Goal: Understand process/instructions: Learn about a topic

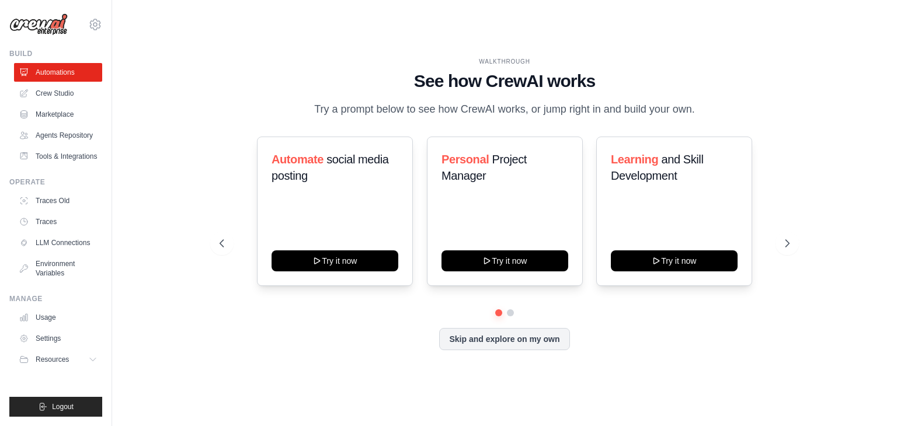
click at [772, 131] on div "WALKTHROUGH See how [PERSON_NAME] works Try a prompt below to see how [PERSON_N…" at bounding box center [505, 213] width 598 height 312
click at [791, 249] on icon at bounding box center [788, 244] width 12 height 12
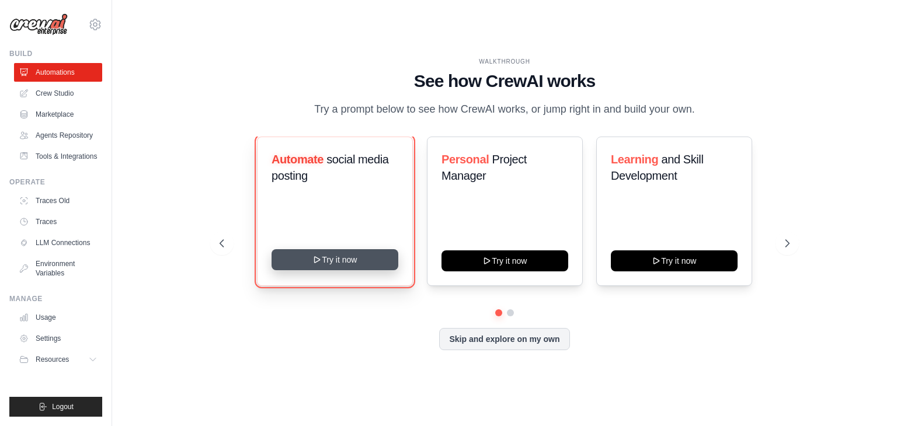
click at [355, 269] on button "Try it now" at bounding box center [335, 259] width 127 height 21
